Goal: Information Seeking & Learning: Learn about a topic

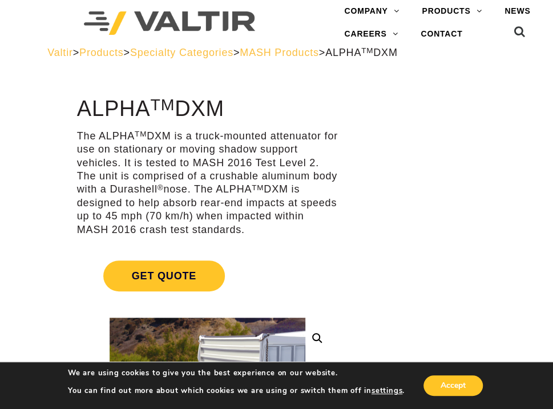
click at [319, 55] on span "MASH Products" at bounding box center [279, 52] width 79 height 11
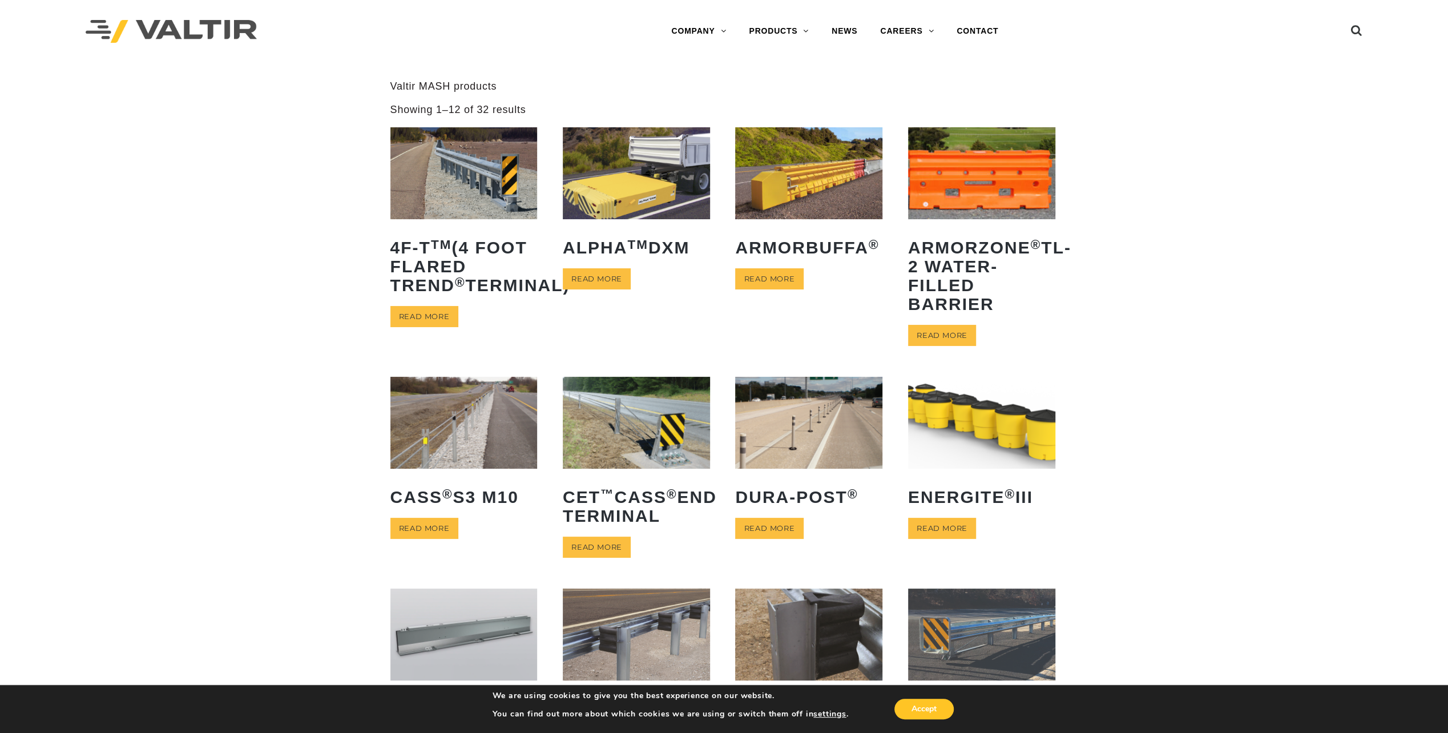
click at [254, 408] on div "**********" at bounding box center [724, 494] width 1448 height 829
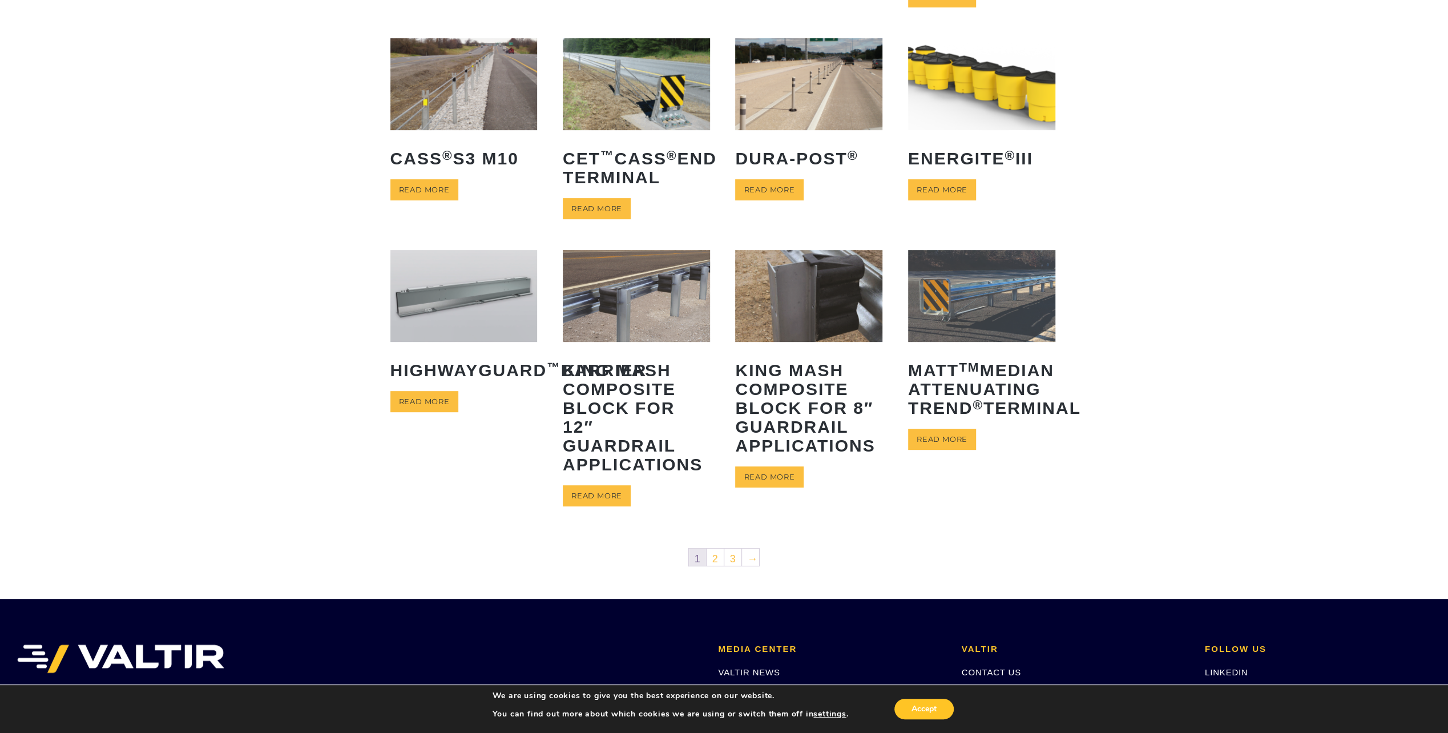
scroll to position [343, 0]
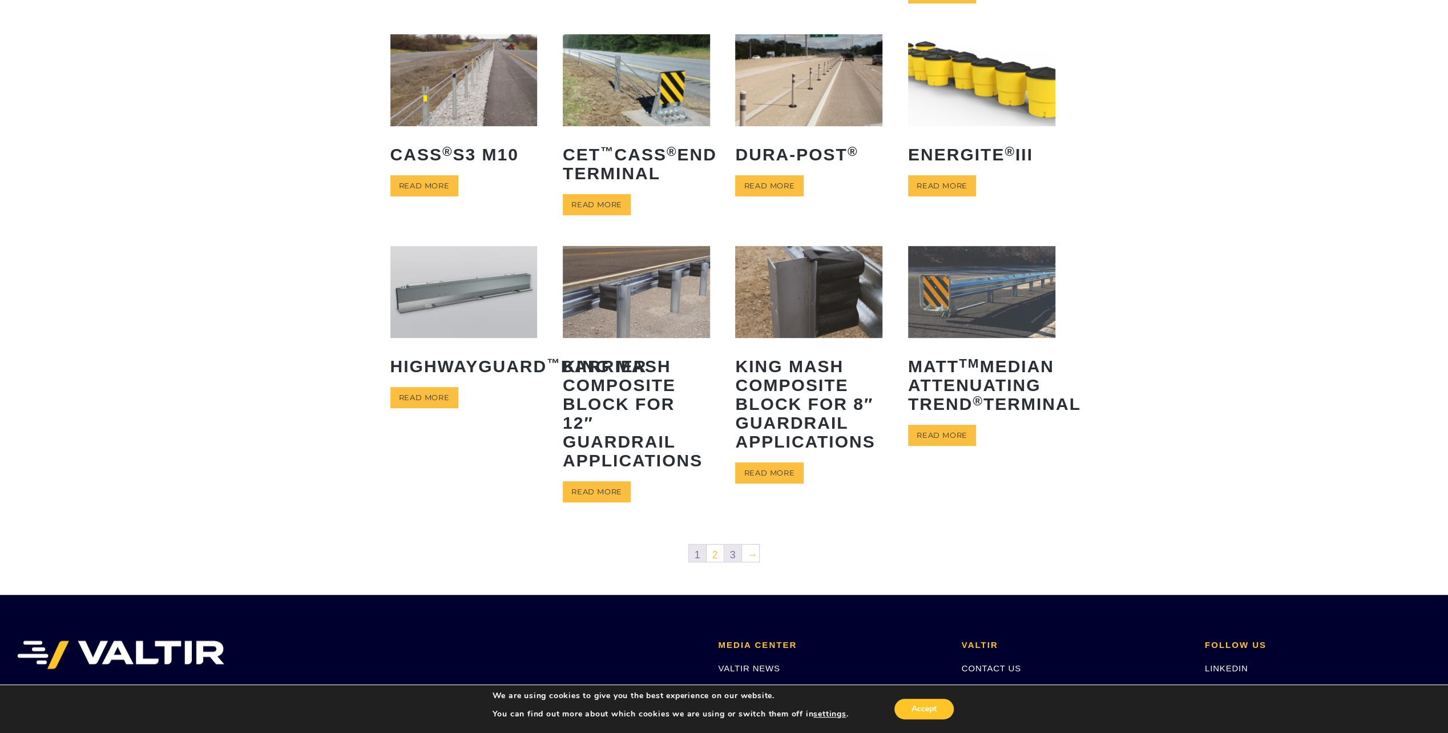
click at [553, 408] on link "3" at bounding box center [733, 553] width 17 height 17
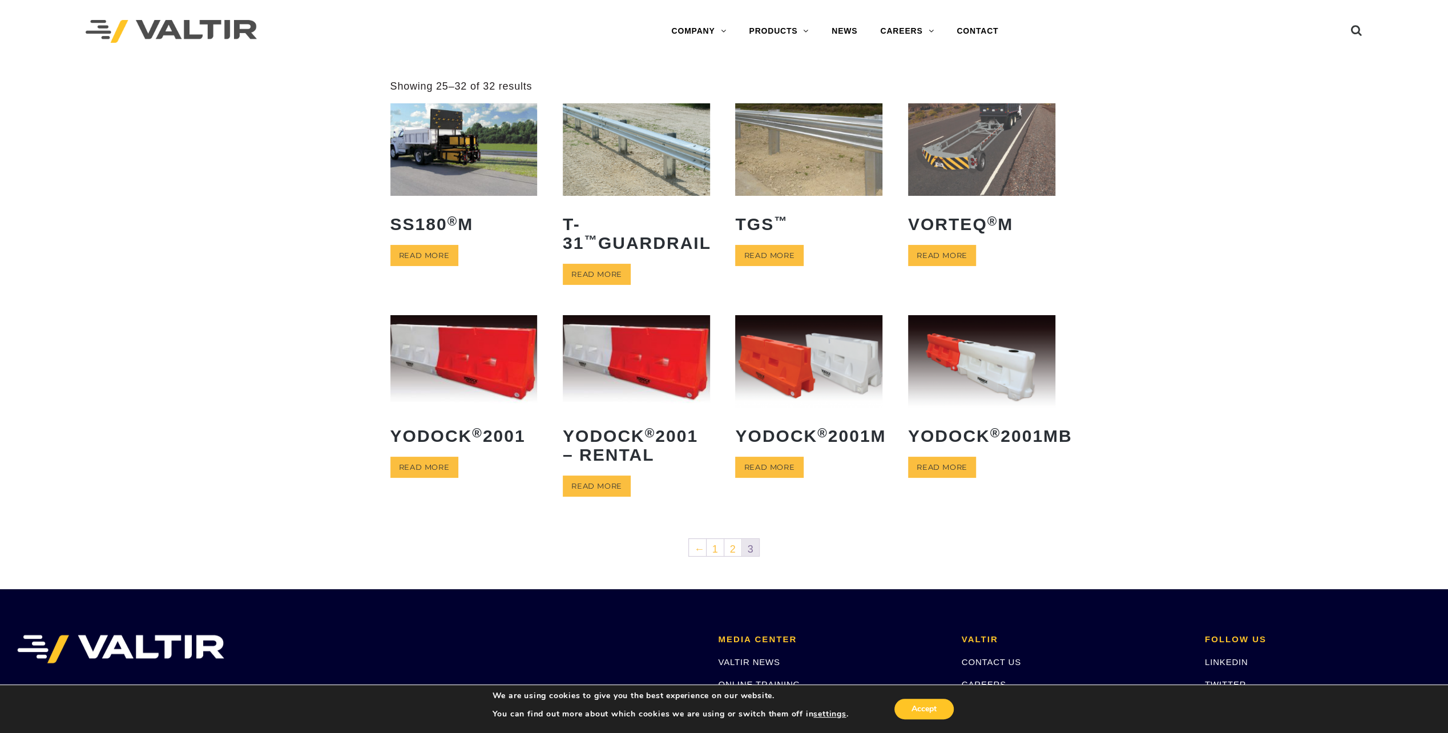
click at [490, 135] on img at bounding box center [464, 149] width 147 height 92
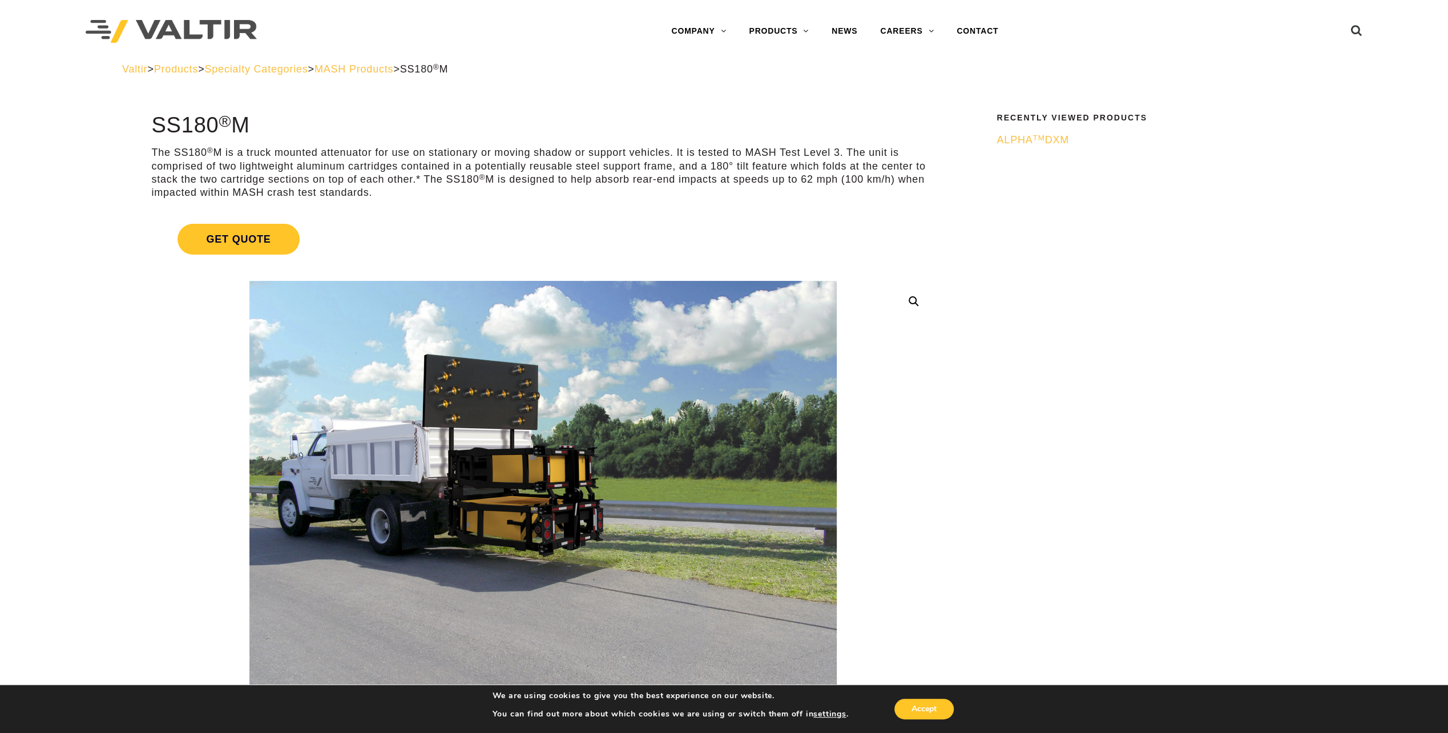
drag, startPoint x: 1111, startPoint y: 371, endPoint x: 1109, endPoint y: 299, distance: 72.0
